Goal: Register for event/course

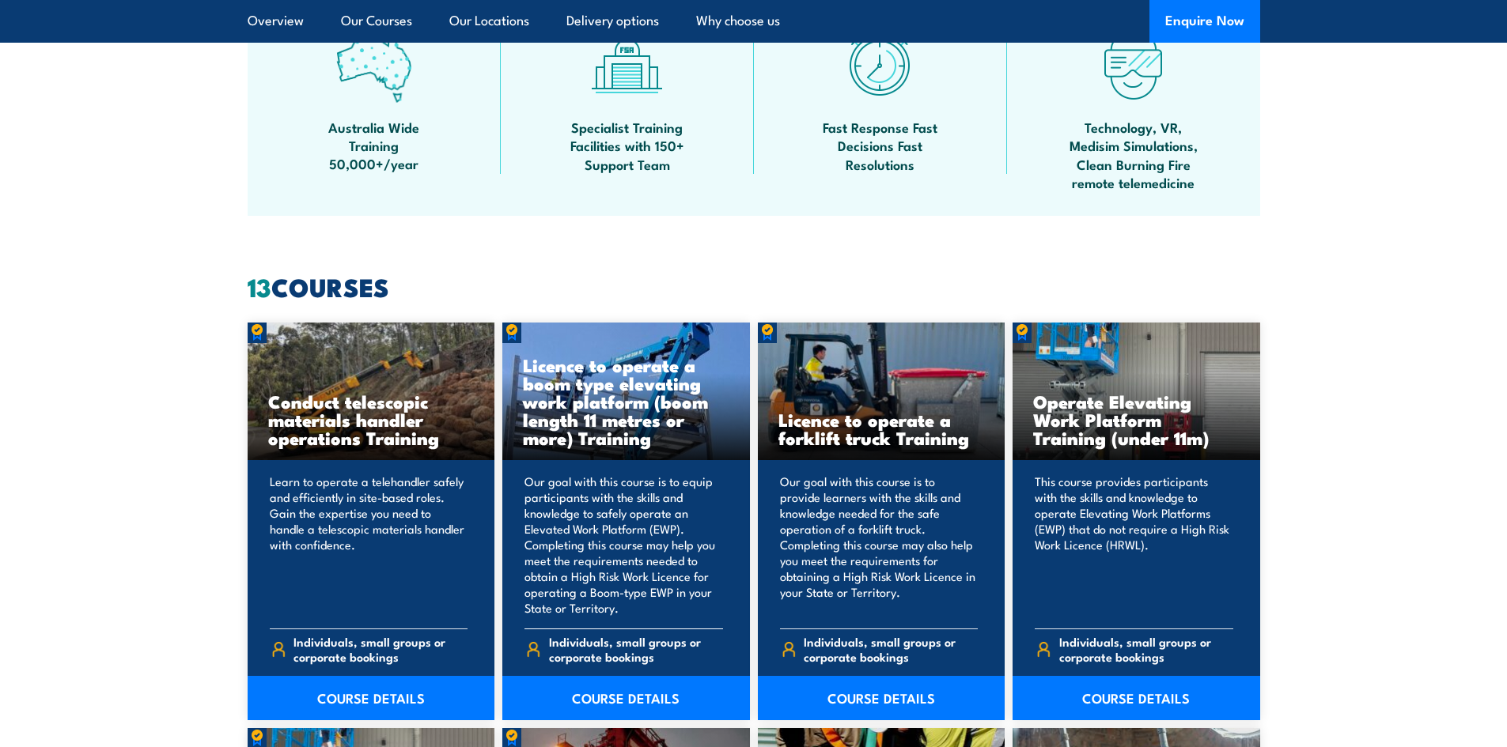
scroll to position [1107, 0]
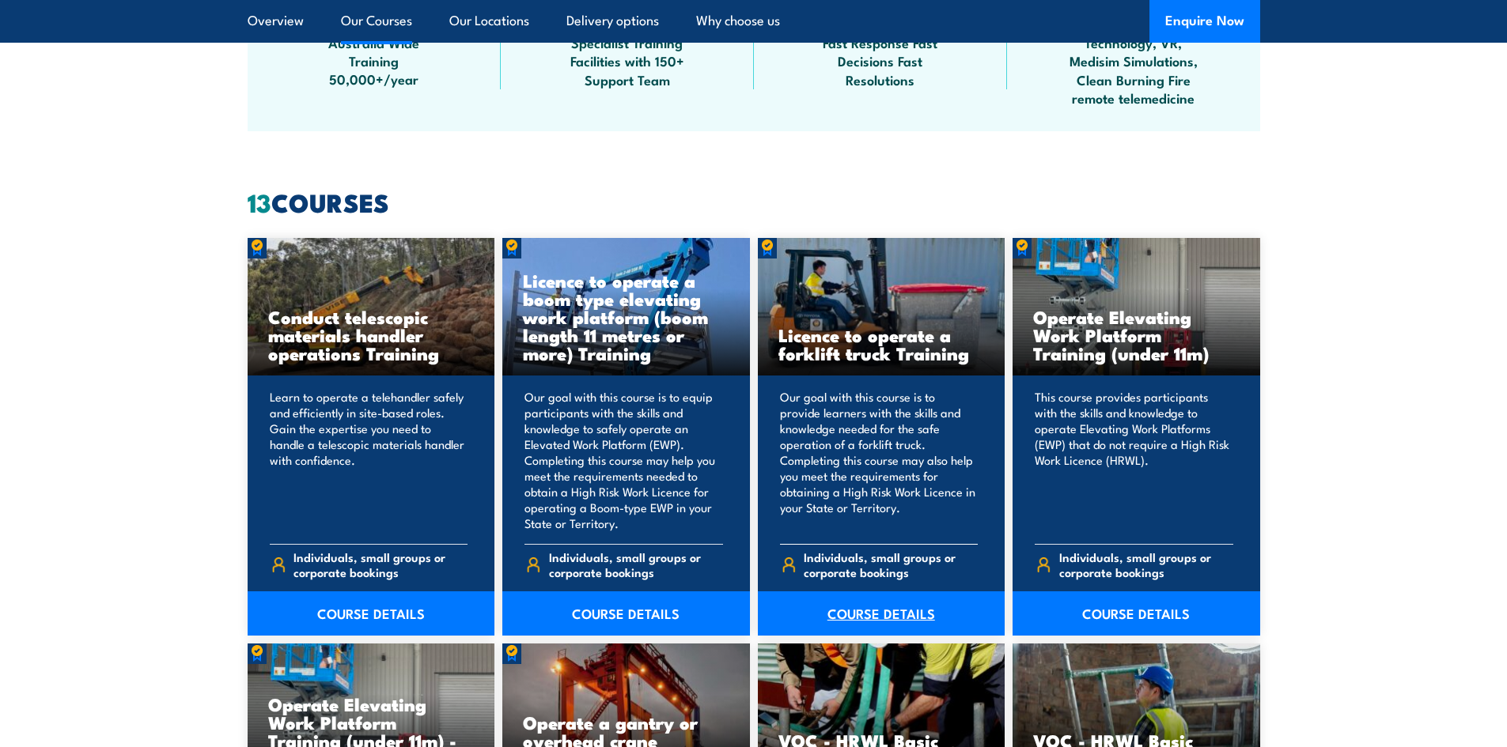
click at [908, 619] on link "COURSE DETAILS" at bounding box center [882, 614] width 248 height 44
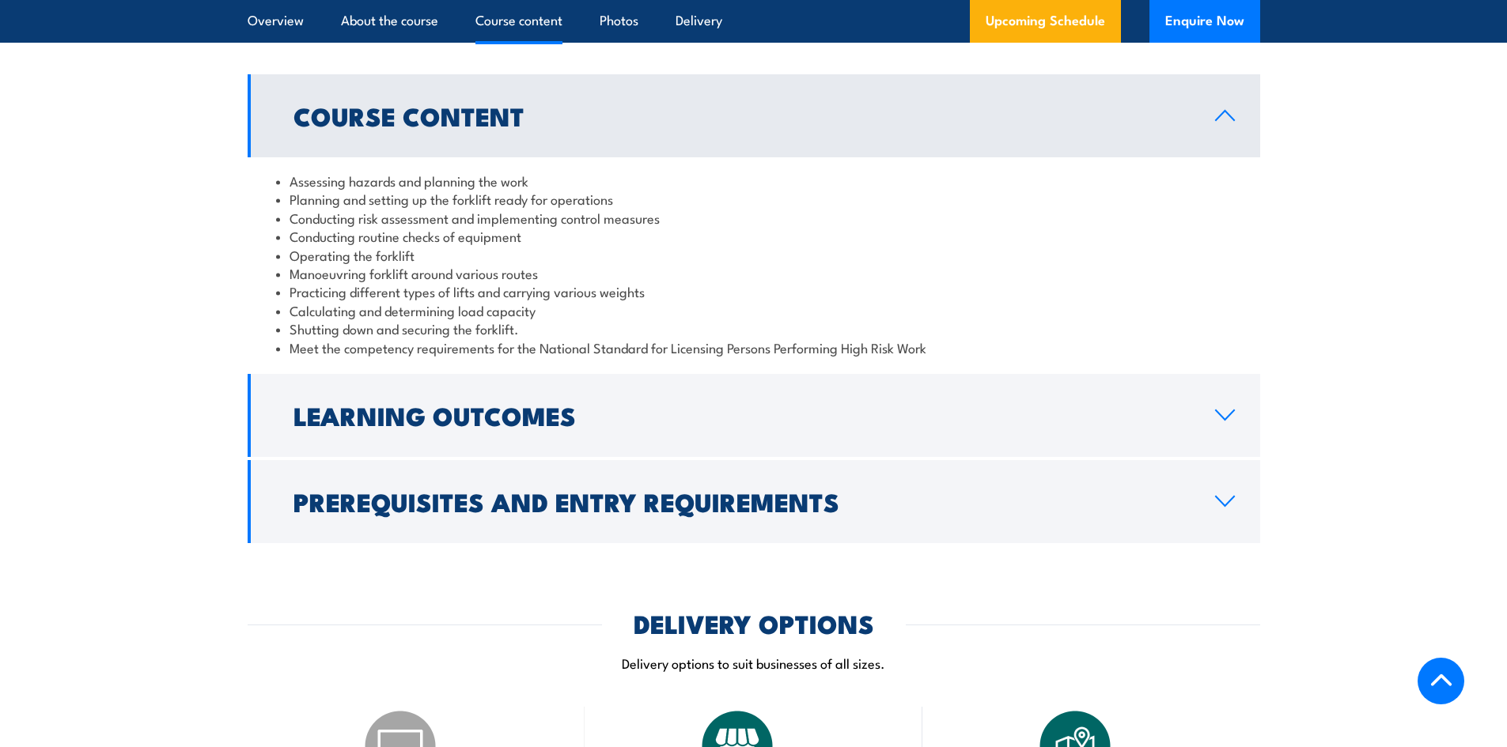
scroll to position [1582, 0]
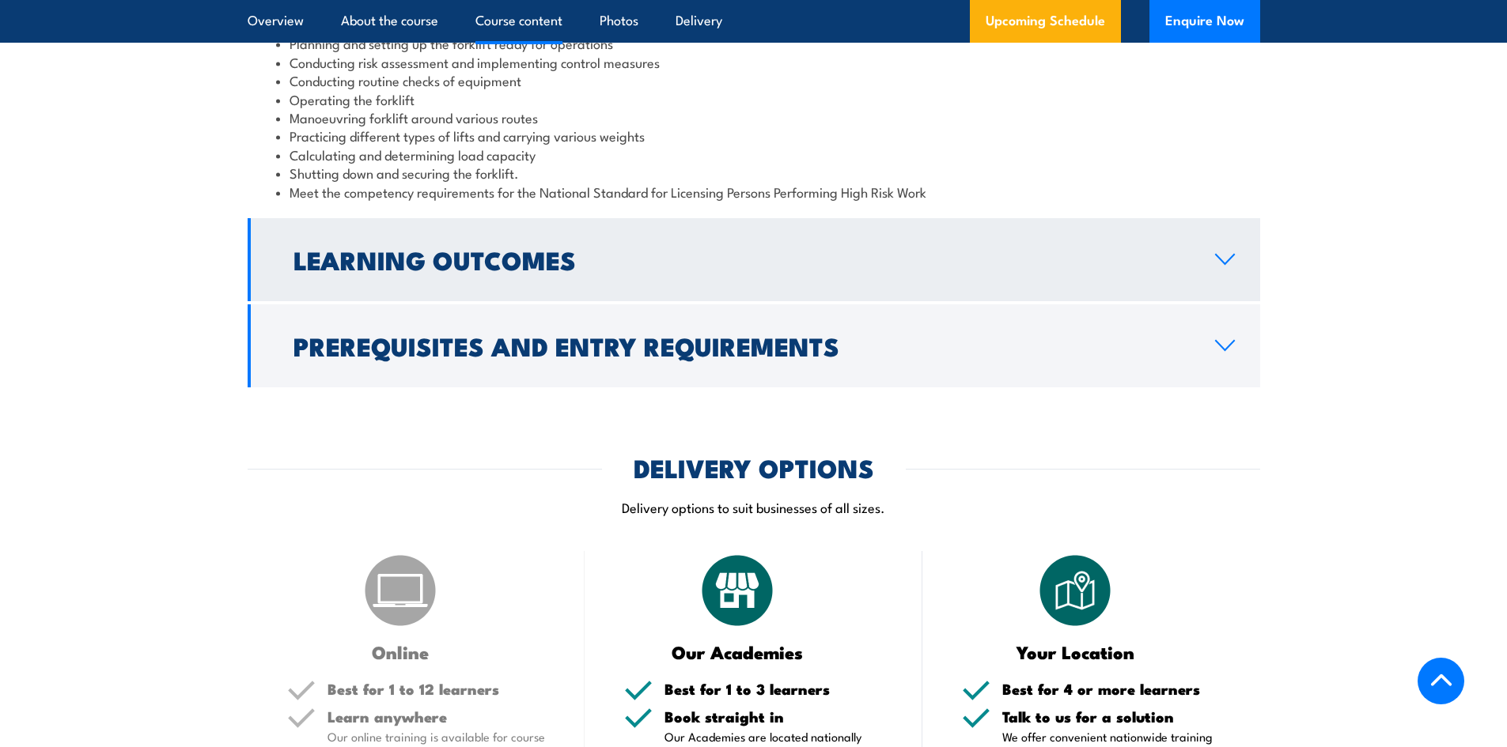
click at [539, 271] on h2 "Learning Outcomes" at bounding box center [741, 259] width 896 height 22
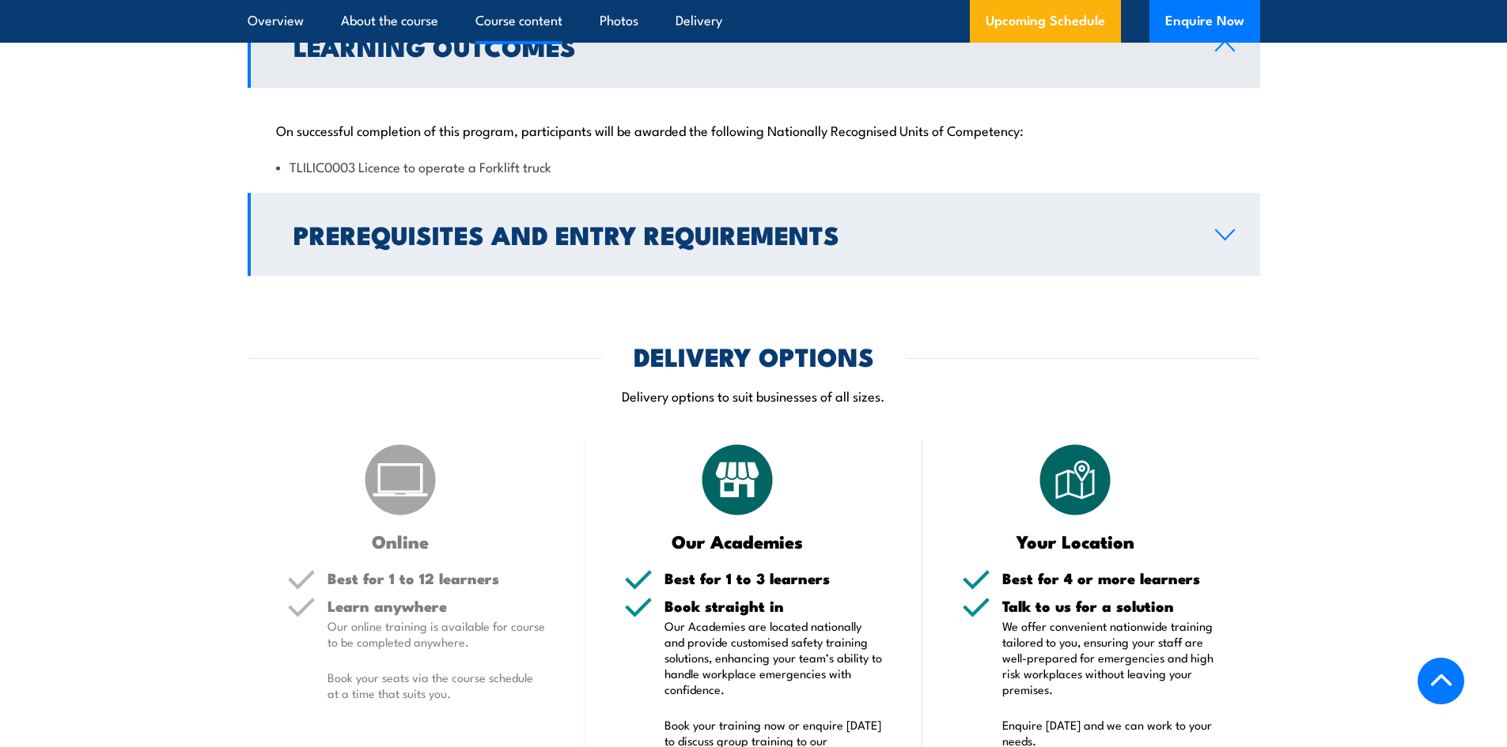
click at [543, 245] on h2 "Prerequisites and Entry Requirements" at bounding box center [741, 234] width 896 height 22
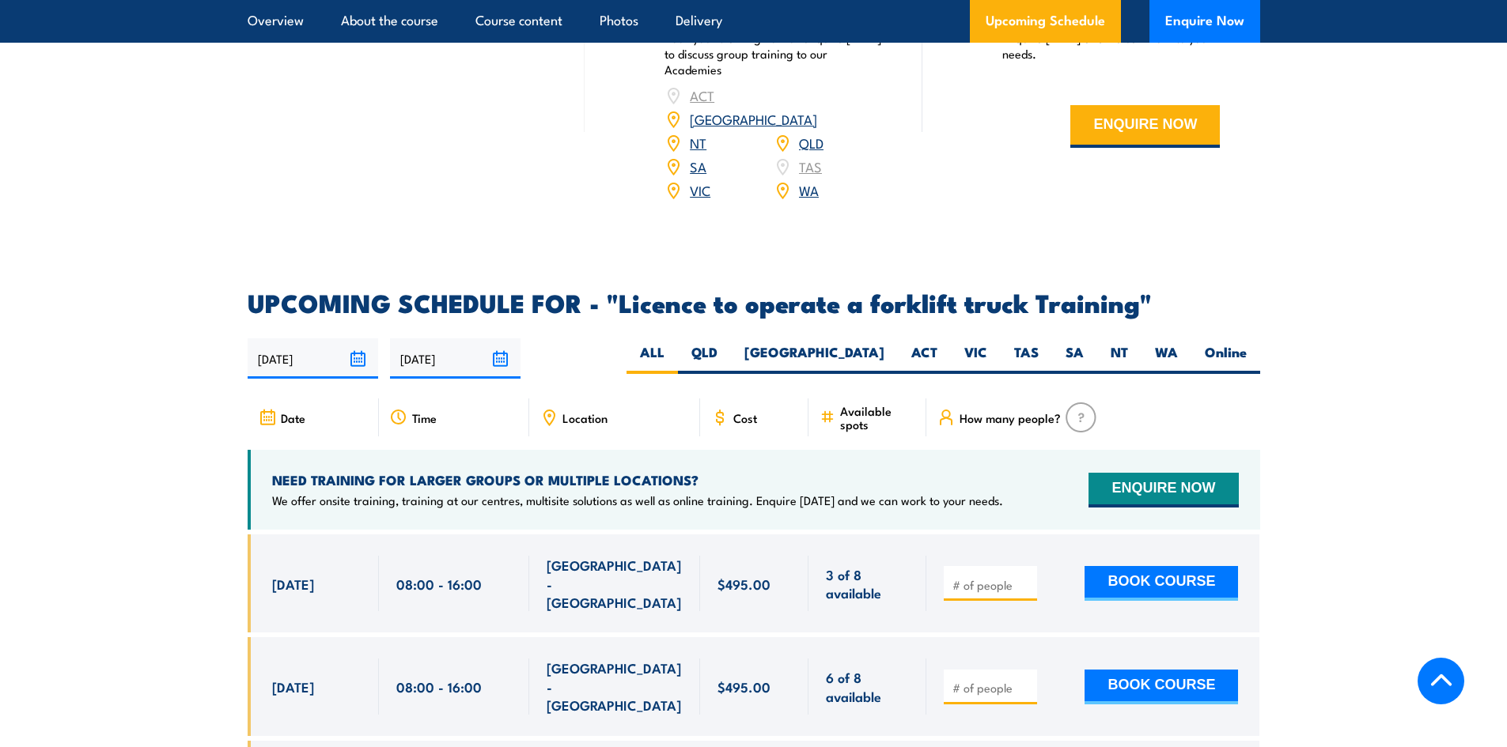
scroll to position [2689, 0]
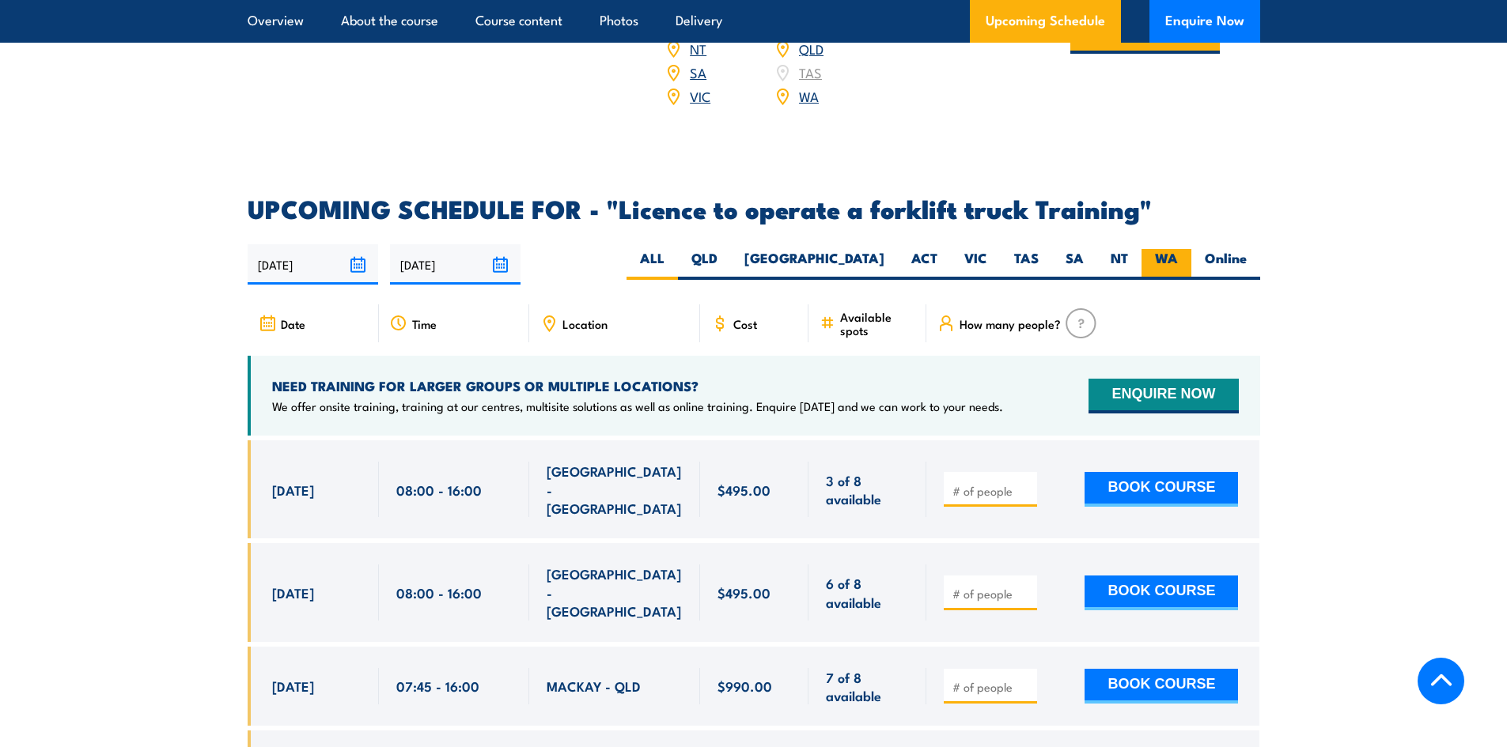
click at [1153, 249] on label "WA" at bounding box center [1166, 264] width 50 height 31
click at [1178, 249] on input "WA" at bounding box center [1183, 254] width 10 height 10
radio input "true"
